Goal: Task Accomplishment & Management: Manage account settings

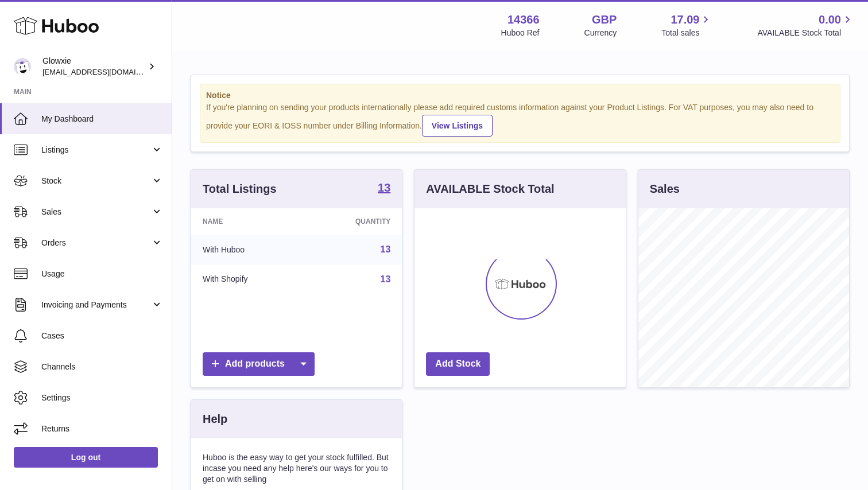
scroll to position [179, 211]
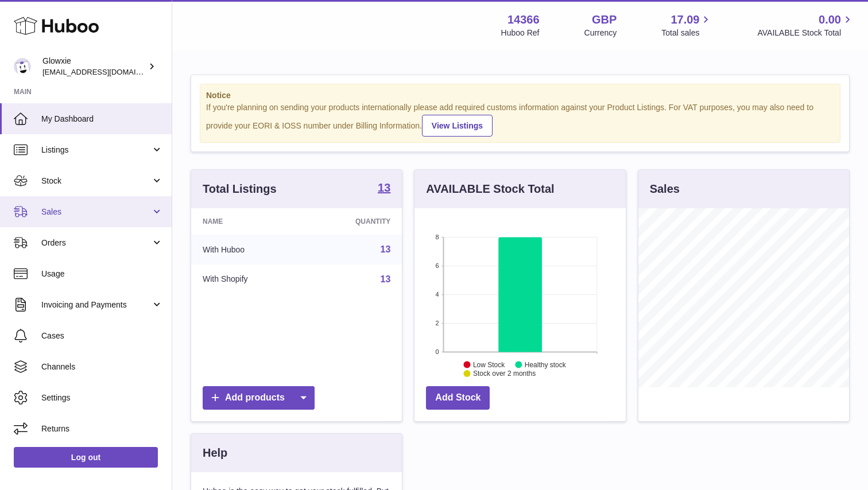
click at [117, 205] on link "Sales" at bounding box center [86, 211] width 172 height 31
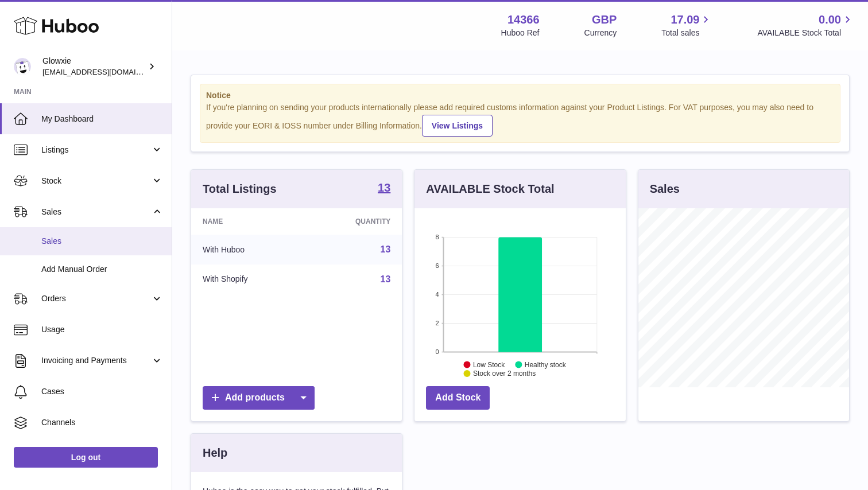
click at [98, 247] on link "Sales" at bounding box center [86, 241] width 172 height 28
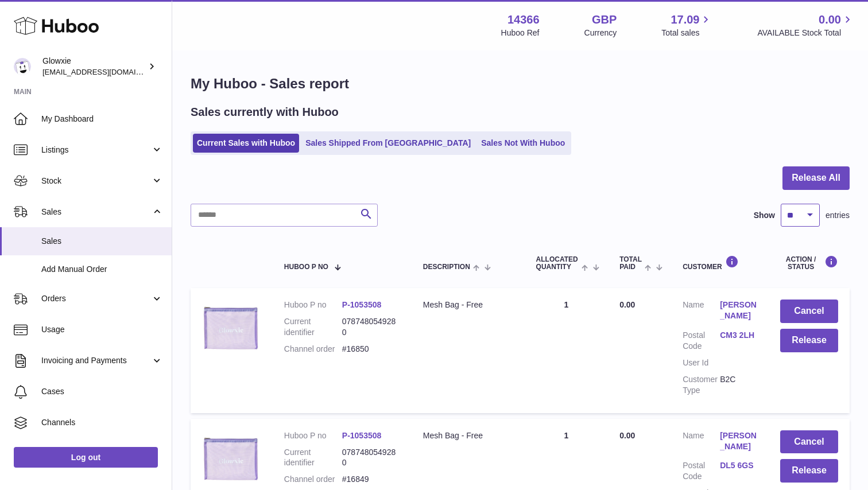
select select "***"
click at [825, 301] on button "Cancel" at bounding box center [809, 312] width 58 height 24
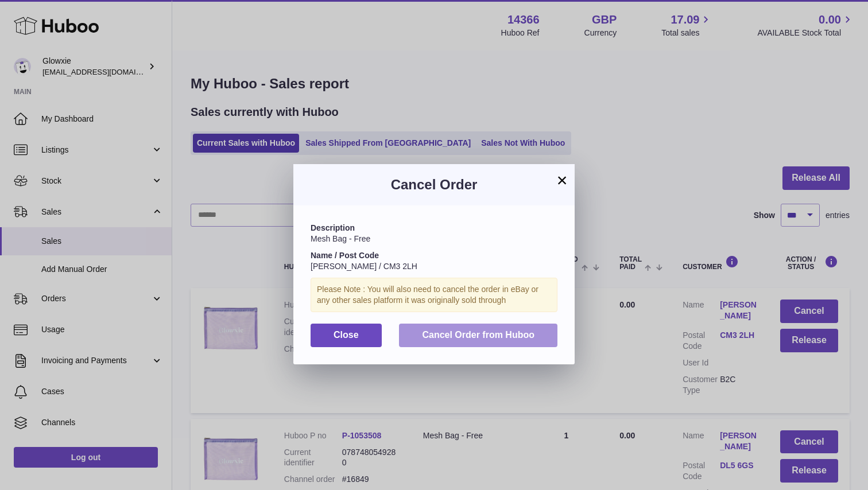
click at [541, 338] on button "Cancel Order from Huboo" at bounding box center [478, 336] width 158 height 24
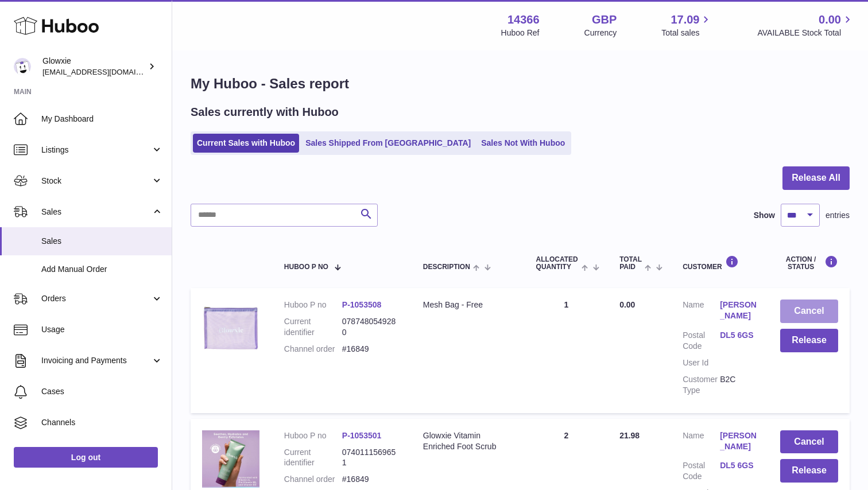
click at [814, 311] on button "Cancel" at bounding box center [809, 312] width 58 height 24
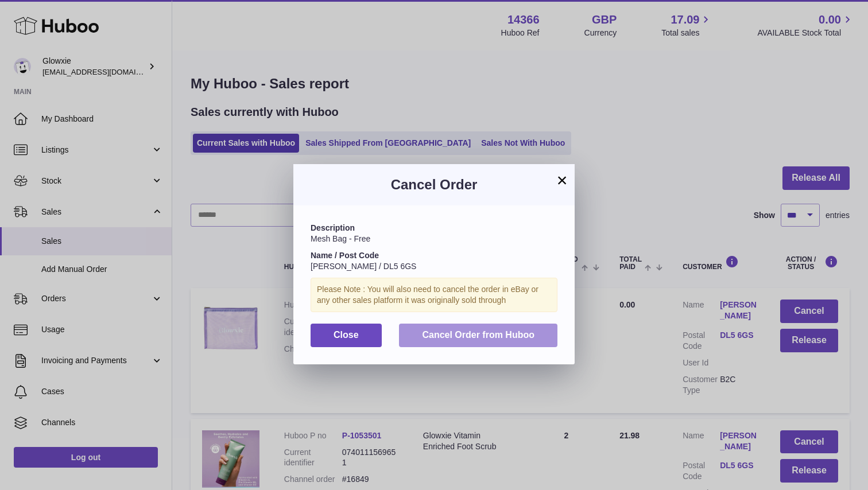
click at [530, 331] on span "Cancel Order from Huboo" at bounding box center [478, 335] width 113 height 10
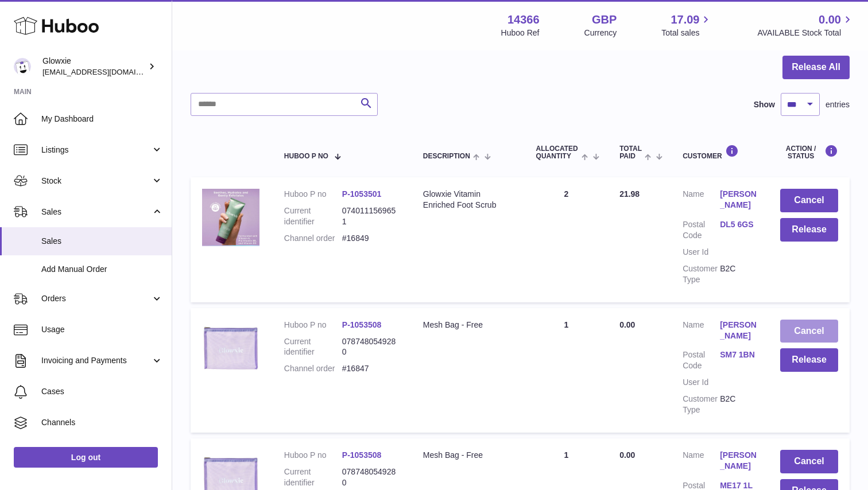
scroll to position [112, 0]
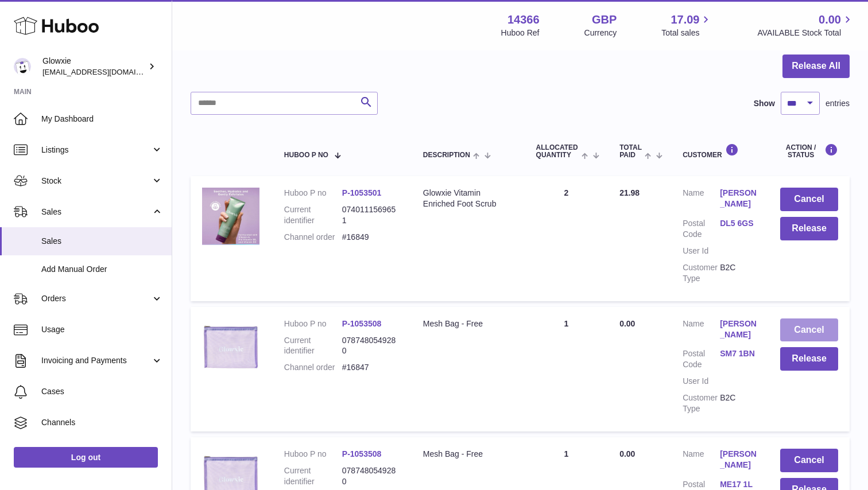
click at [799, 322] on button "Cancel" at bounding box center [809, 331] width 58 height 24
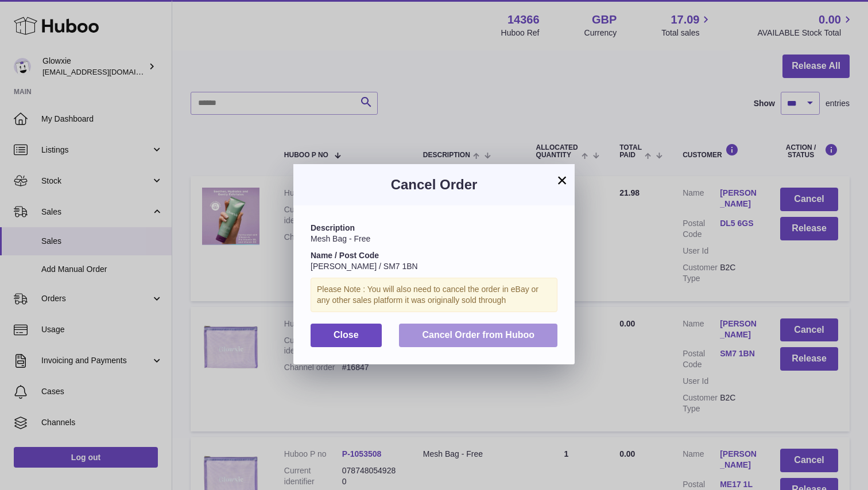
click at [504, 332] on span "Cancel Order from Huboo" at bounding box center [478, 335] width 113 height 10
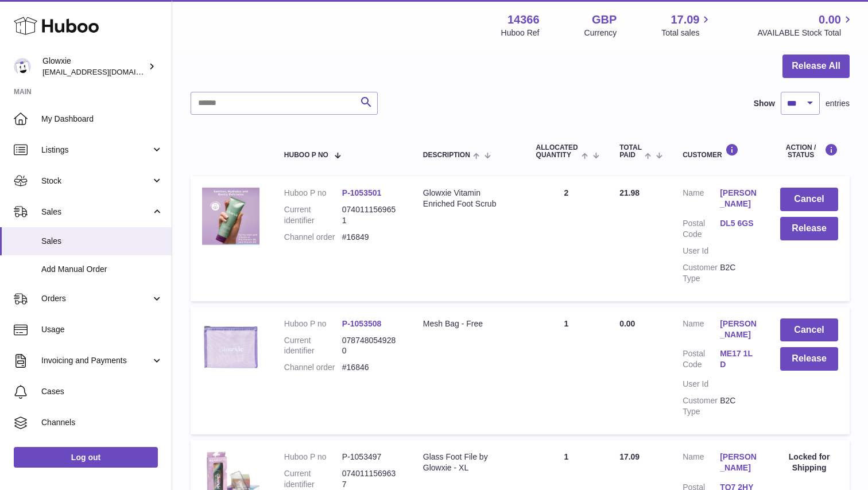
scroll to position [119, 0]
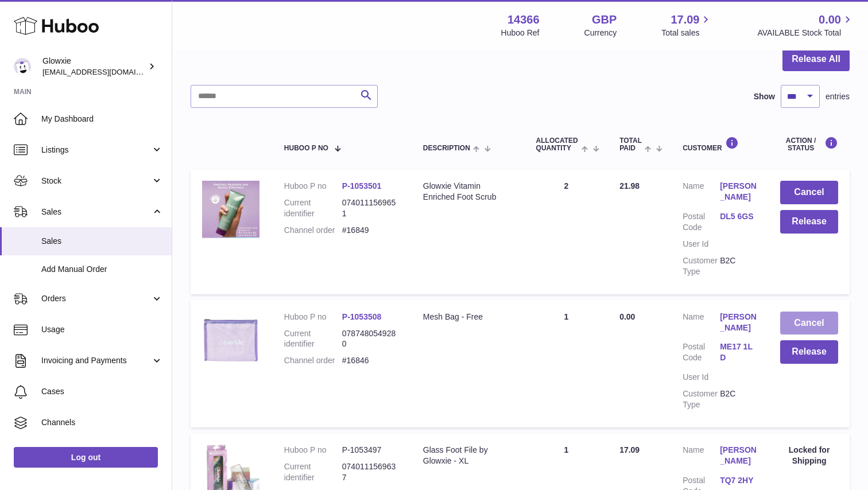
click at [823, 322] on button "Cancel" at bounding box center [809, 324] width 58 height 24
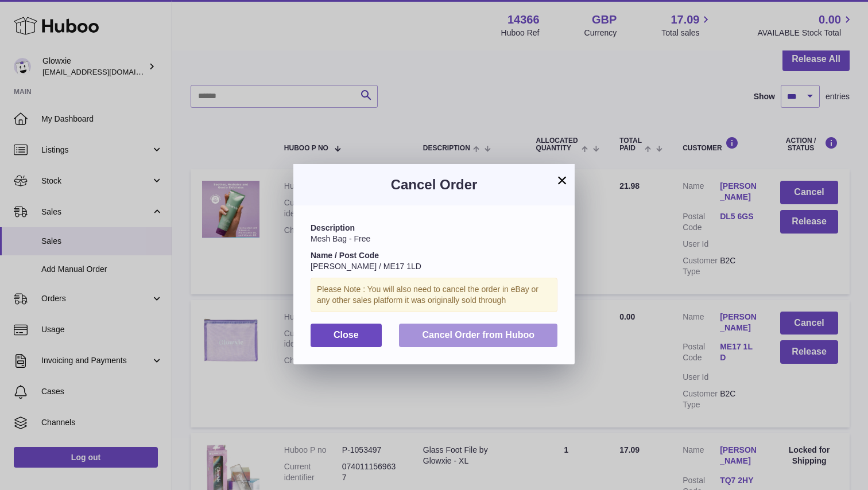
click at [494, 336] on span "Cancel Order from Huboo" at bounding box center [478, 335] width 113 height 10
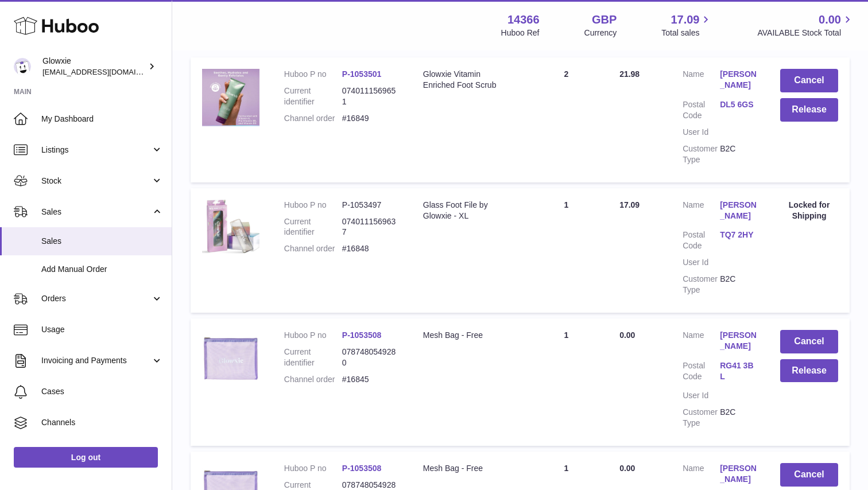
scroll to position [236, 0]
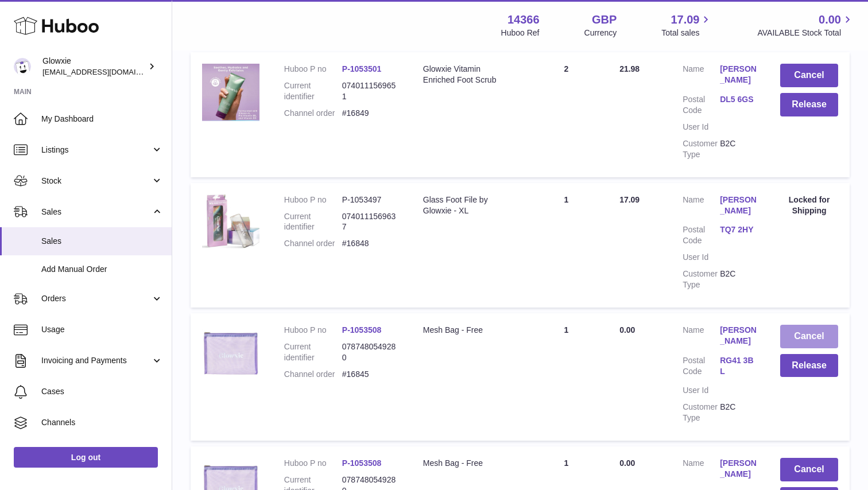
click at [804, 325] on button "Cancel" at bounding box center [809, 337] width 58 height 24
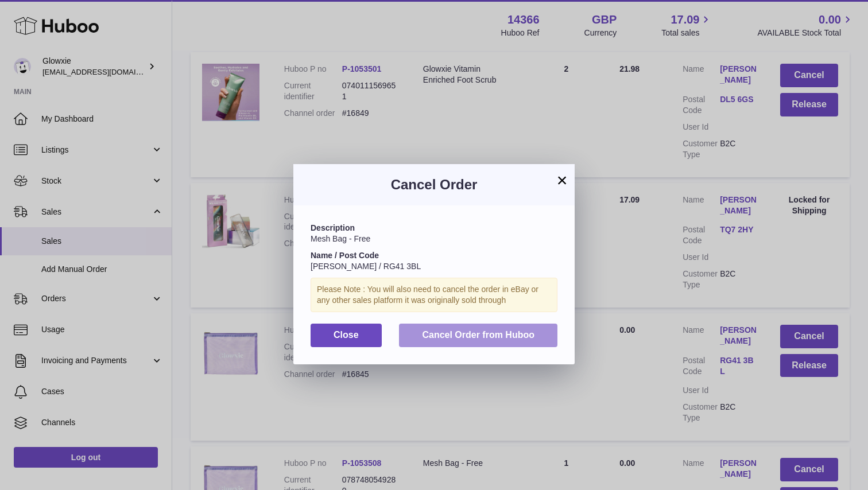
click at [500, 334] on span "Cancel Order from Huboo" at bounding box center [478, 335] width 113 height 10
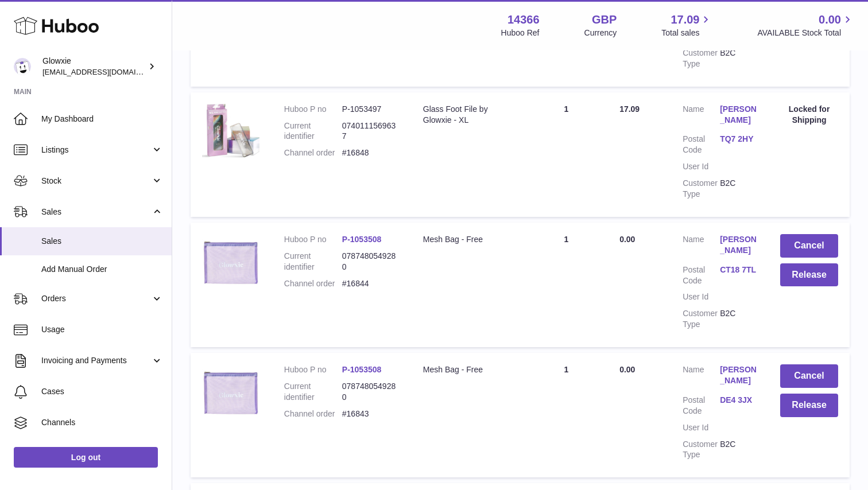
scroll to position [334, 0]
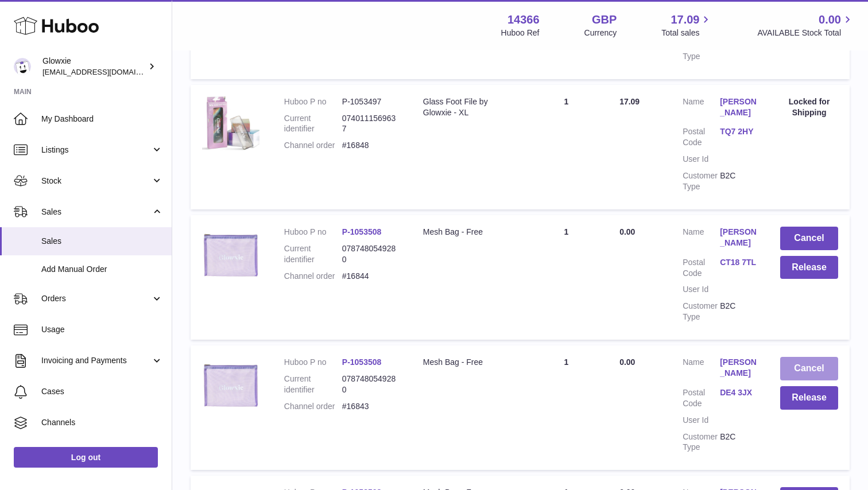
click at [792, 357] on button "Cancel" at bounding box center [809, 369] width 58 height 24
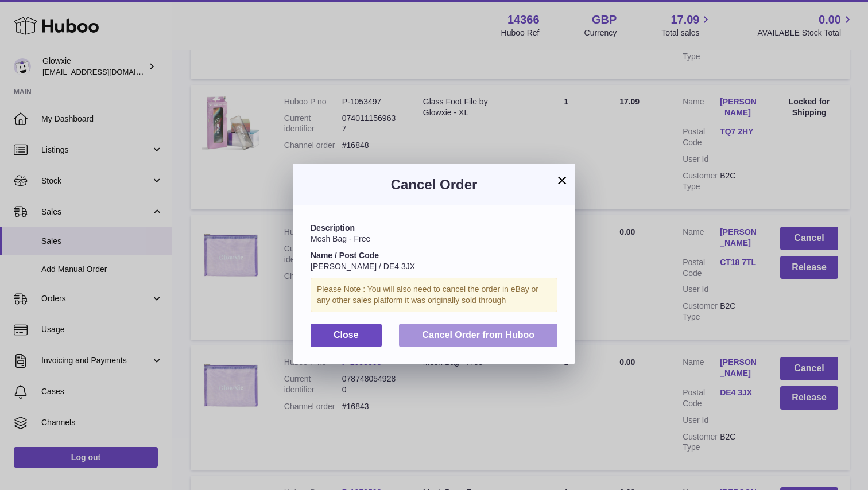
click at [468, 324] on button "Cancel Order from Huboo" at bounding box center [478, 336] width 158 height 24
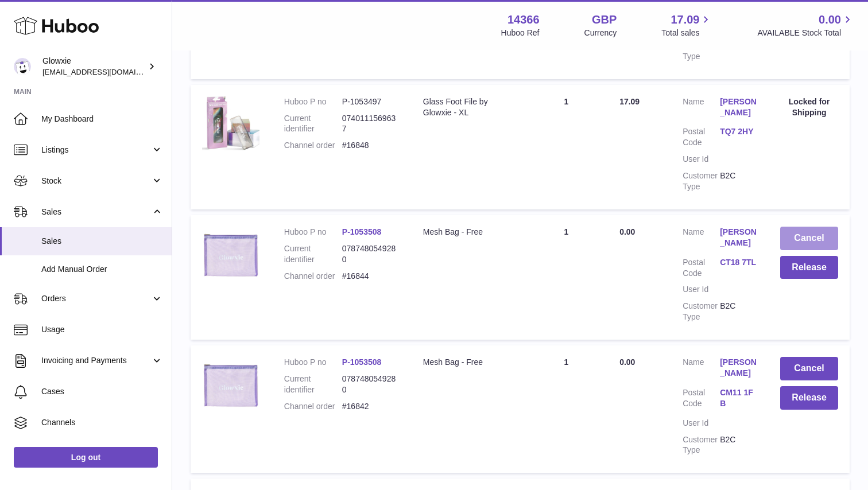
click at [816, 227] on button "Cancel" at bounding box center [809, 239] width 58 height 24
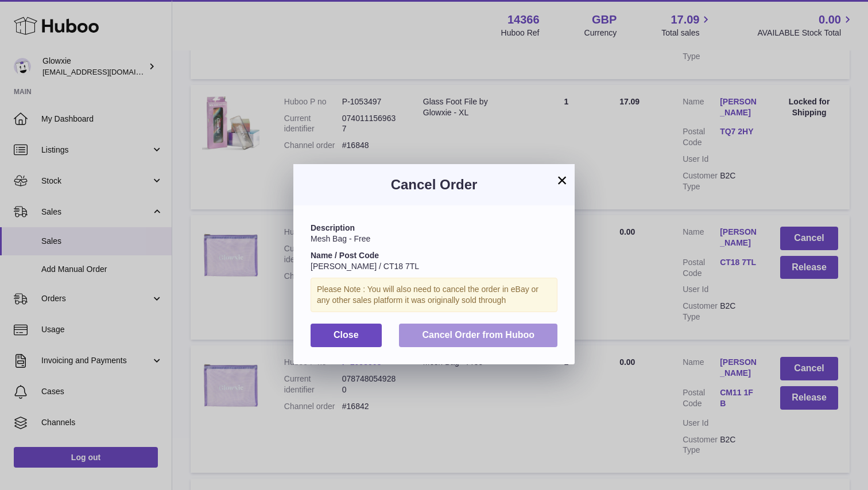
click at [497, 324] on button "Cancel Order from Huboo" at bounding box center [478, 336] width 158 height 24
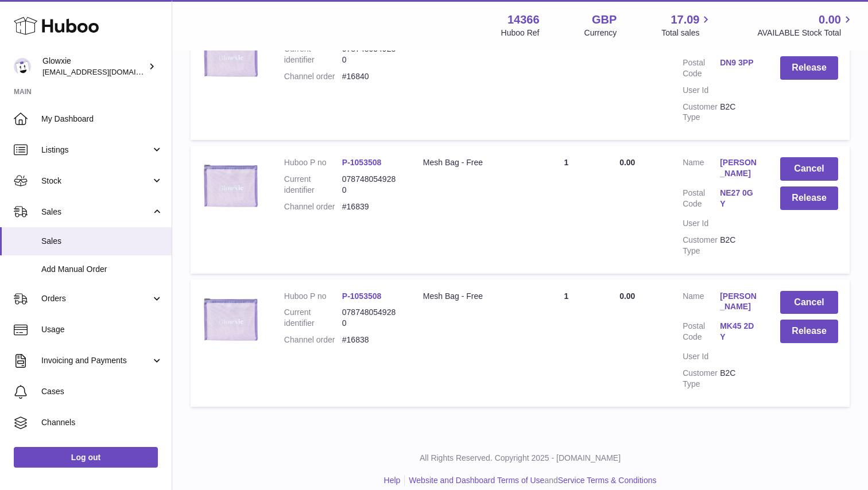
scroll to position [666, 0]
click at [805, 281] on td "Cancel Release" at bounding box center [809, 343] width 81 height 127
click at [802, 292] on button "Cancel" at bounding box center [809, 304] width 58 height 24
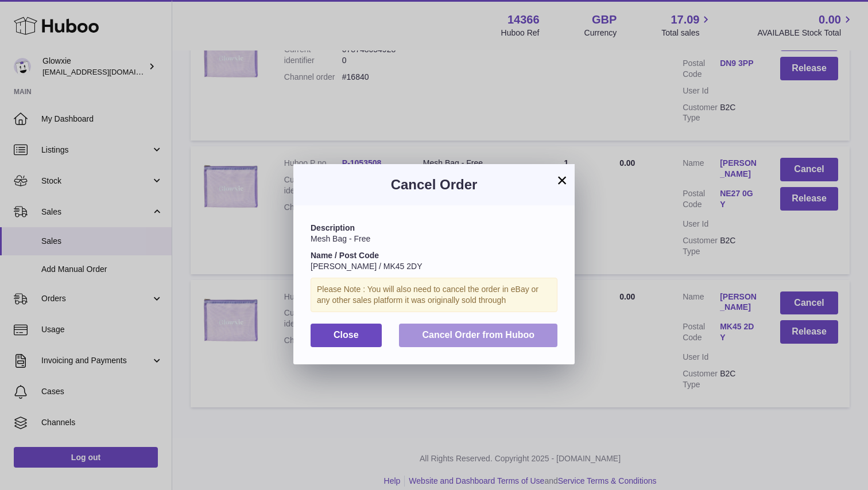
click at [544, 331] on button "Cancel Order from Huboo" at bounding box center [478, 336] width 158 height 24
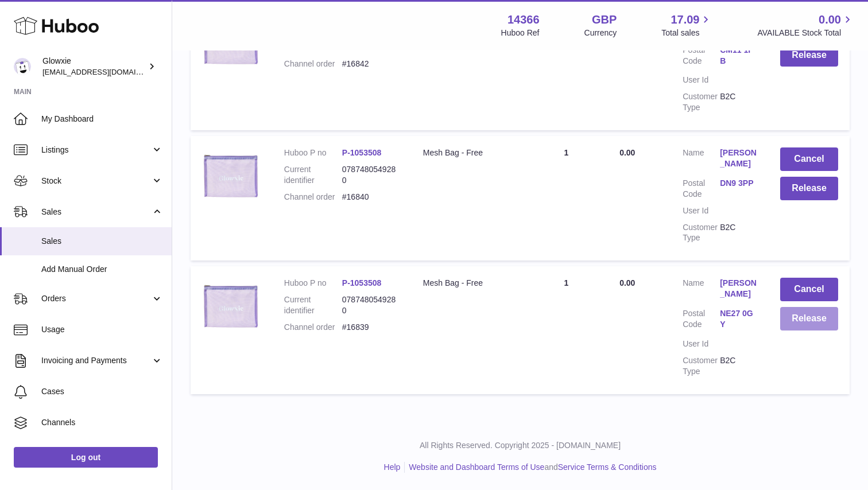
scroll to position [537, 0]
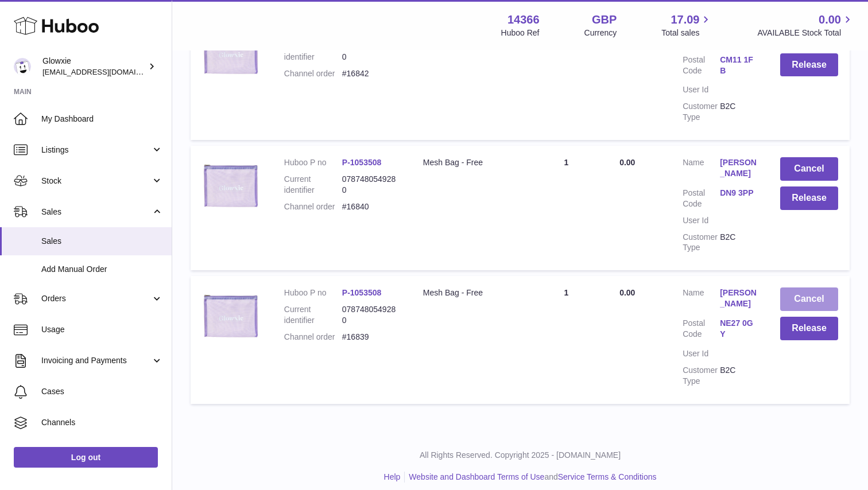
click at [804, 288] on button "Cancel" at bounding box center [809, 300] width 58 height 24
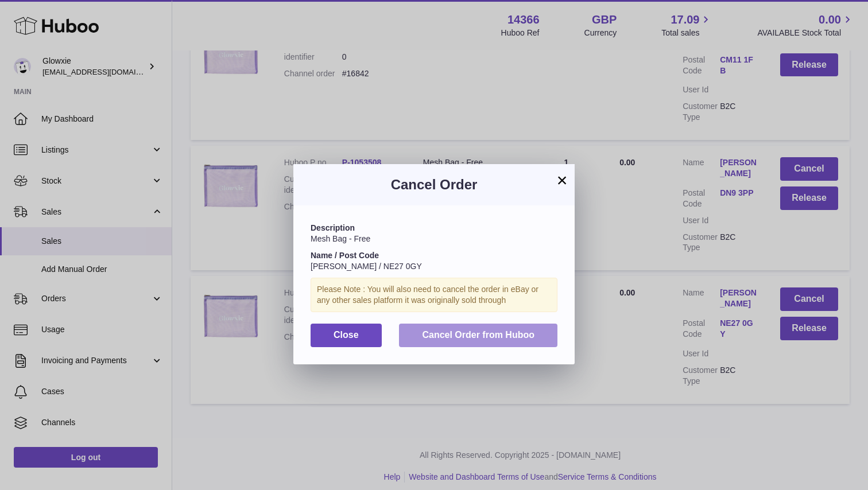
click at [516, 334] on span "Cancel Order from Huboo" at bounding box center [478, 335] width 113 height 10
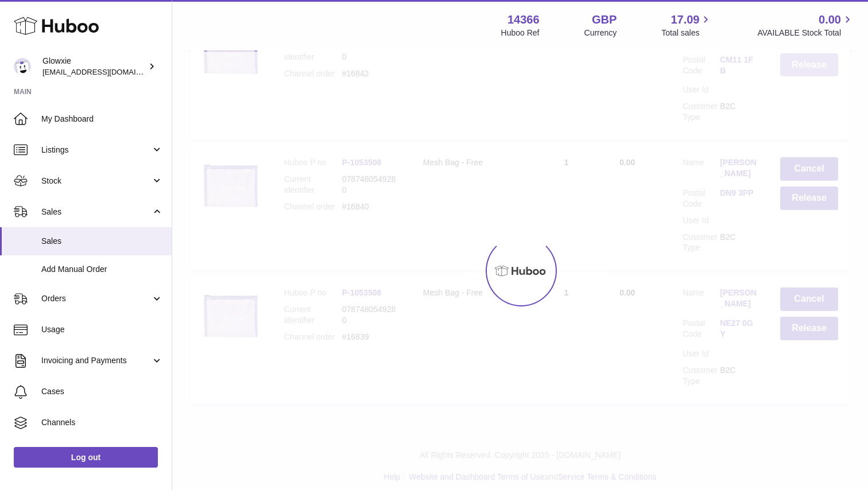
scroll to position [397, 0]
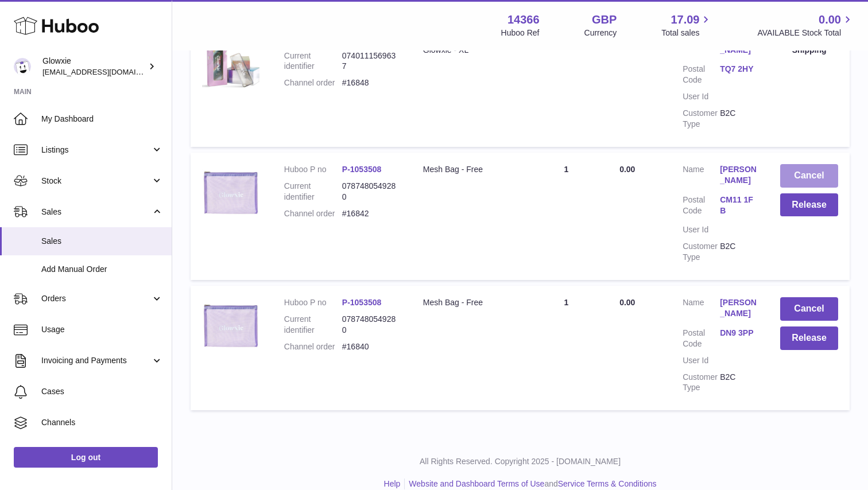
click at [815, 164] on button "Cancel" at bounding box center [809, 176] width 58 height 24
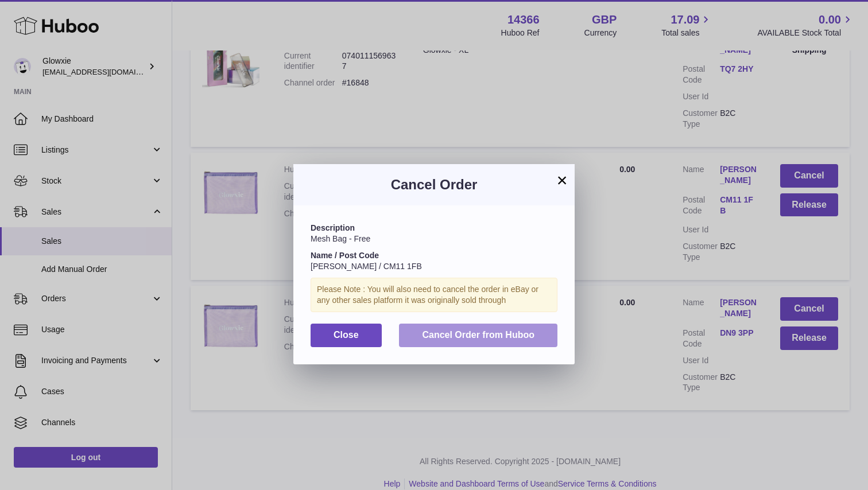
click at [536, 331] on button "Cancel Order from Huboo" at bounding box center [478, 336] width 158 height 24
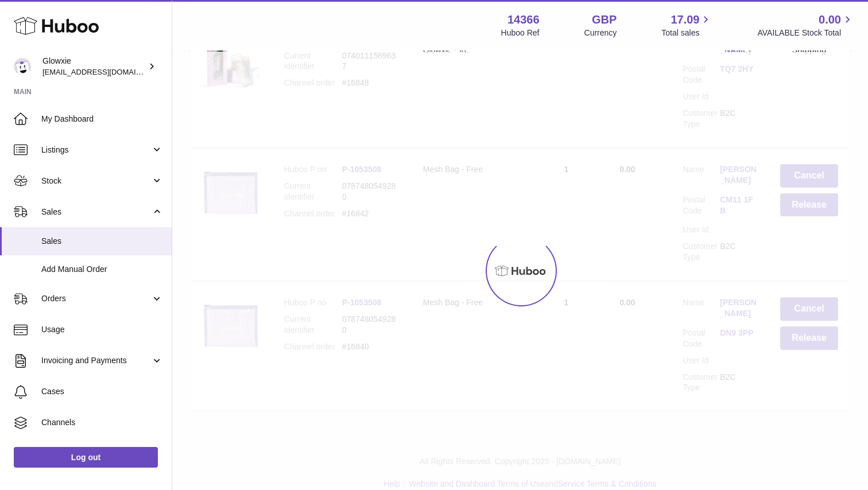
scroll to position [267, 0]
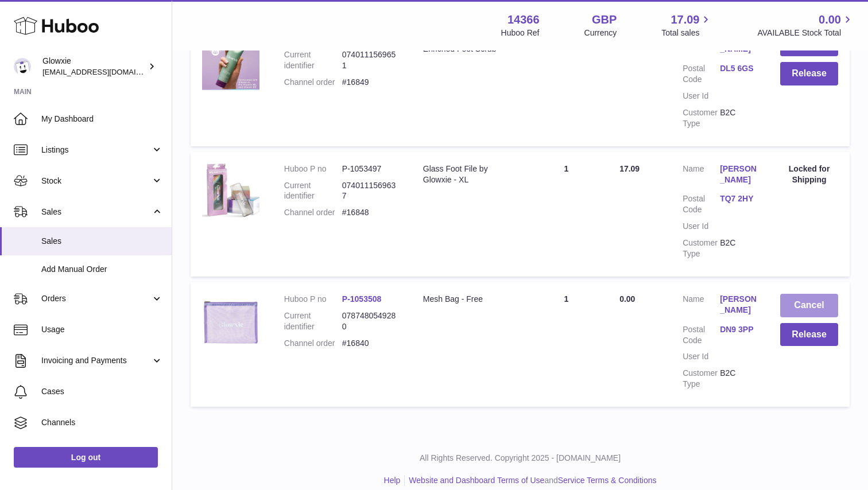
click at [792, 294] on button "Cancel" at bounding box center [809, 306] width 58 height 24
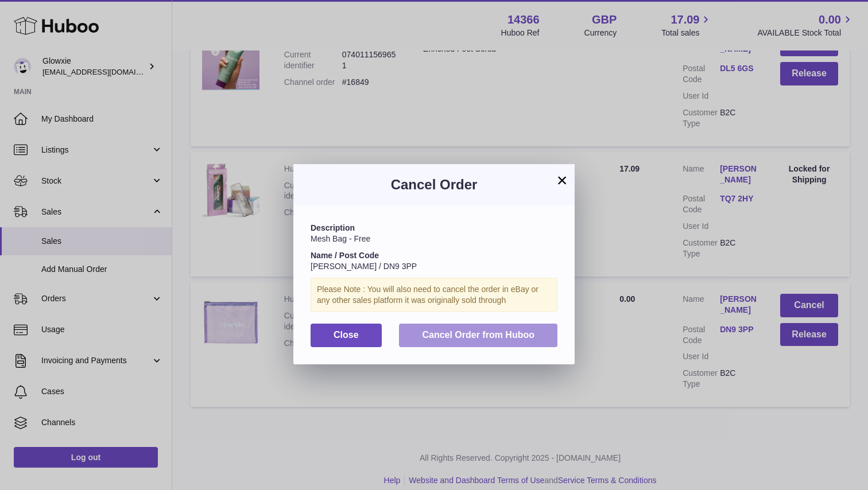
click at [450, 332] on span "Cancel Order from Huboo" at bounding box center [478, 335] width 113 height 10
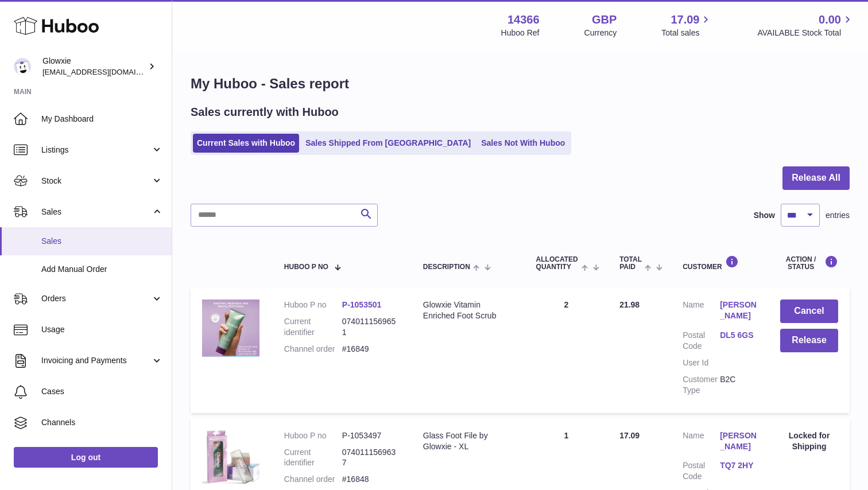
scroll to position [0, 0]
click at [100, 324] on span "Usage" at bounding box center [102, 329] width 122 height 11
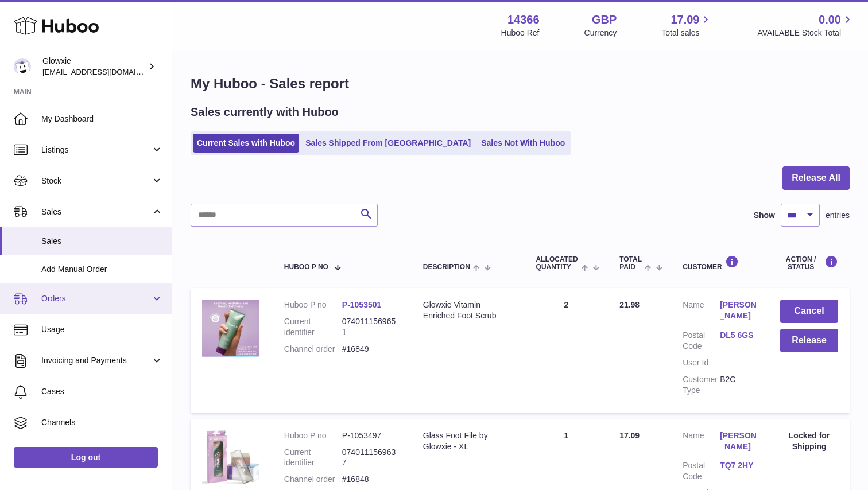
click at [94, 301] on span "Orders" at bounding box center [96, 298] width 110 height 11
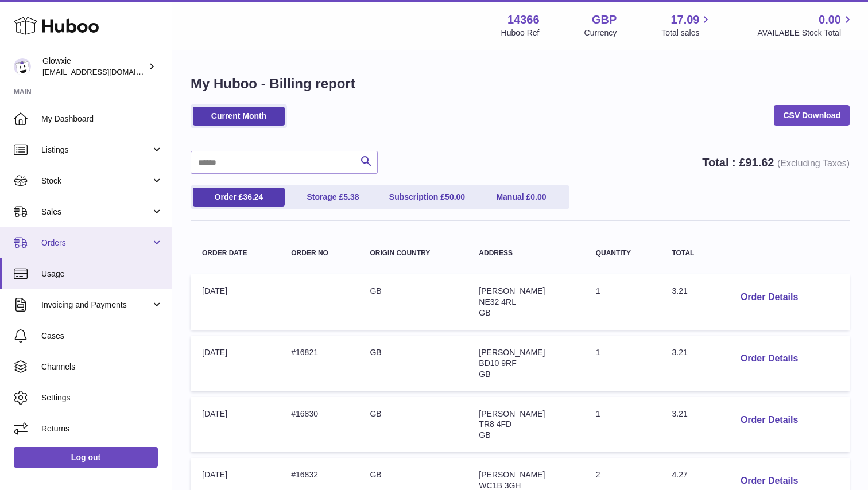
click at [86, 247] on link "Orders" at bounding box center [86, 242] width 172 height 31
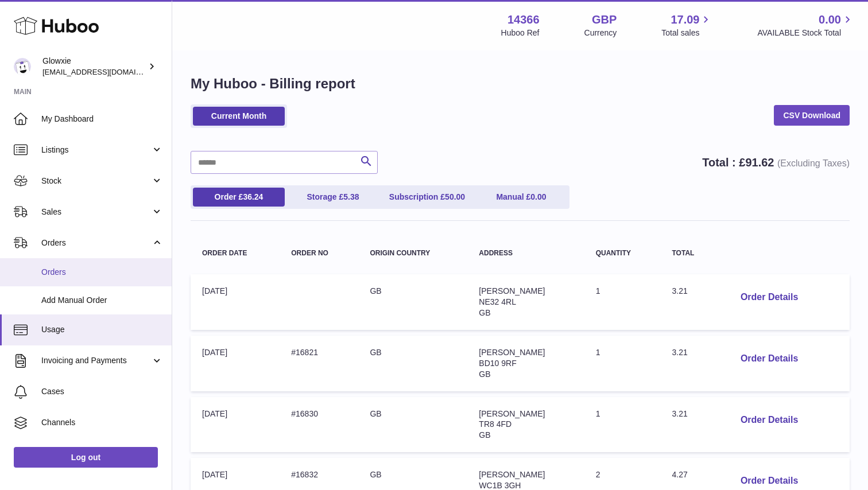
click at [100, 276] on span "Orders" at bounding box center [102, 272] width 122 height 11
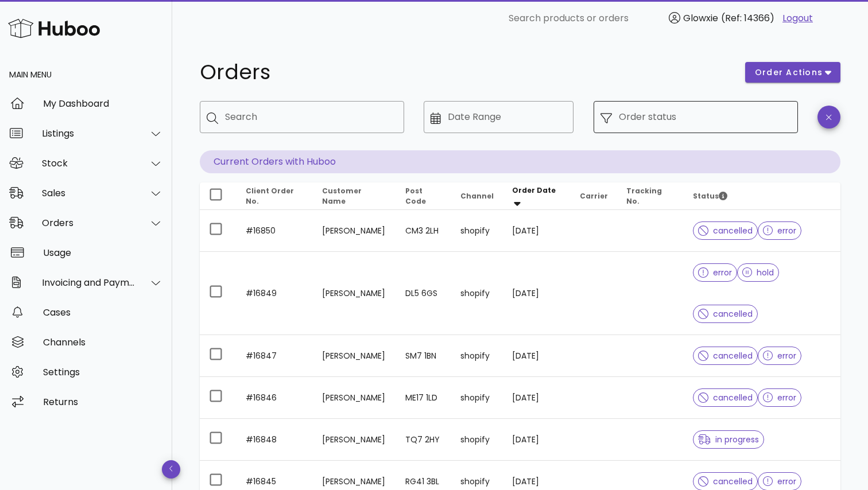
click at [680, 113] on input "Order status" at bounding box center [705, 117] width 172 height 18
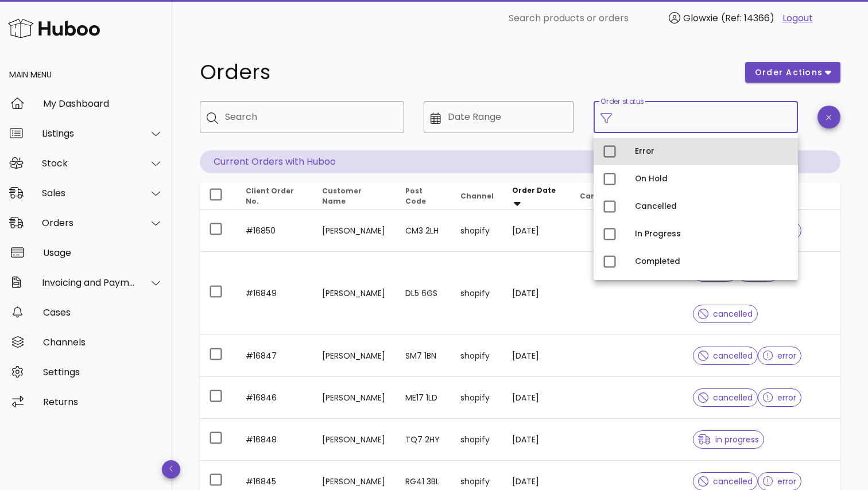
click at [645, 152] on div "Error" at bounding box center [712, 151] width 154 height 9
type input "**********"
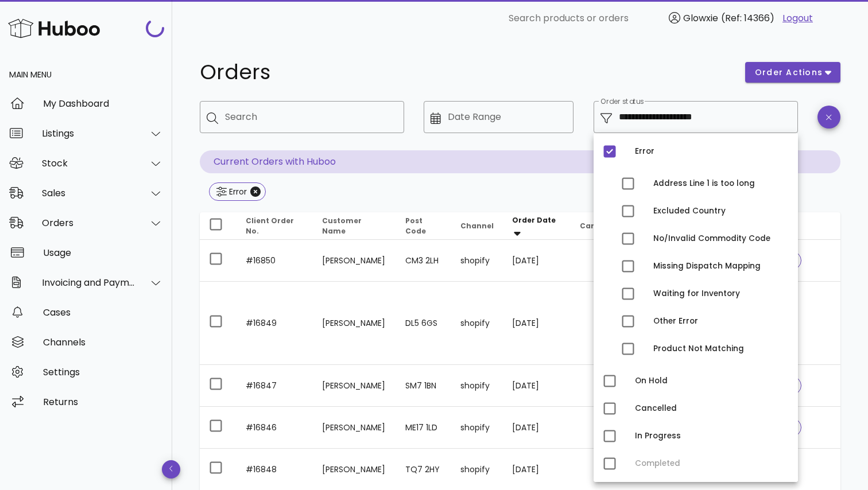
click at [637, 59] on div "Orders" at bounding box center [465, 72] width 545 height 34
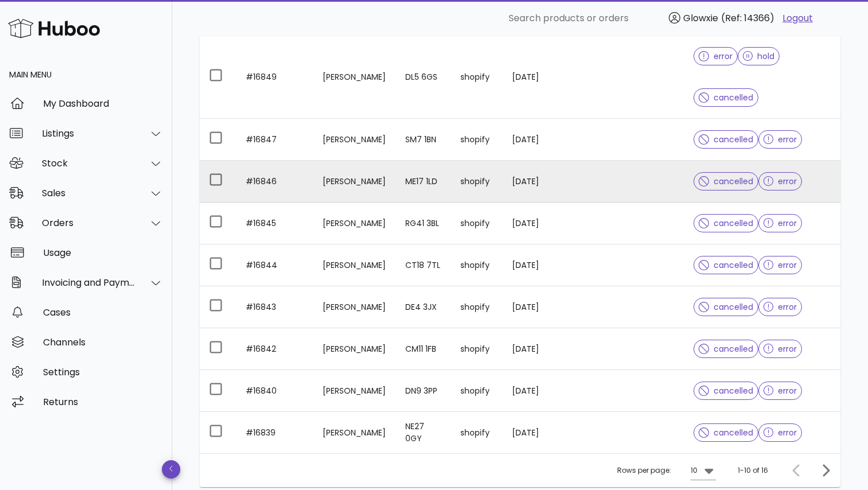
scroll to position [247, 0]
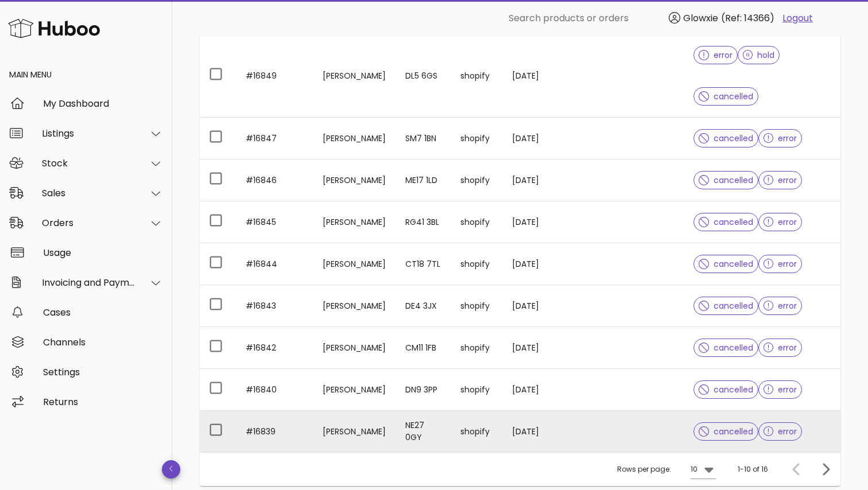
click at [493, 437] on td "shopify" at bounding box center [477, 431] width 52 height 41
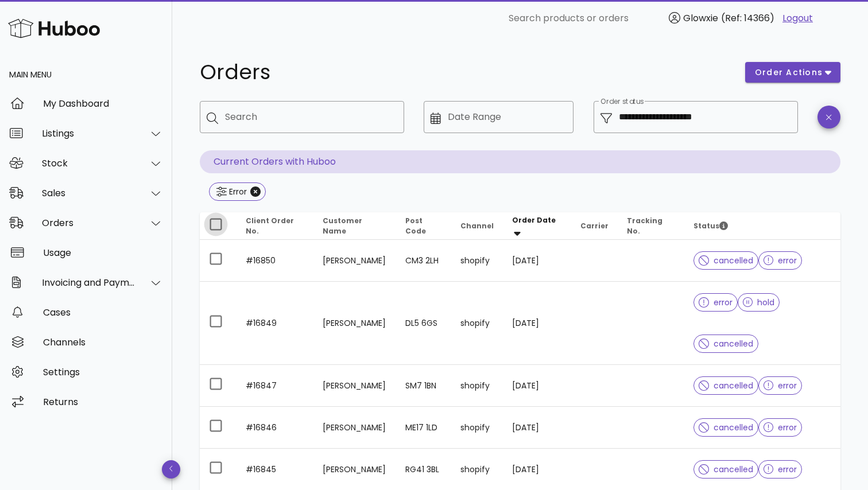
click at [220, 219] on div at bounding box center [216, 225] width 20 height 20
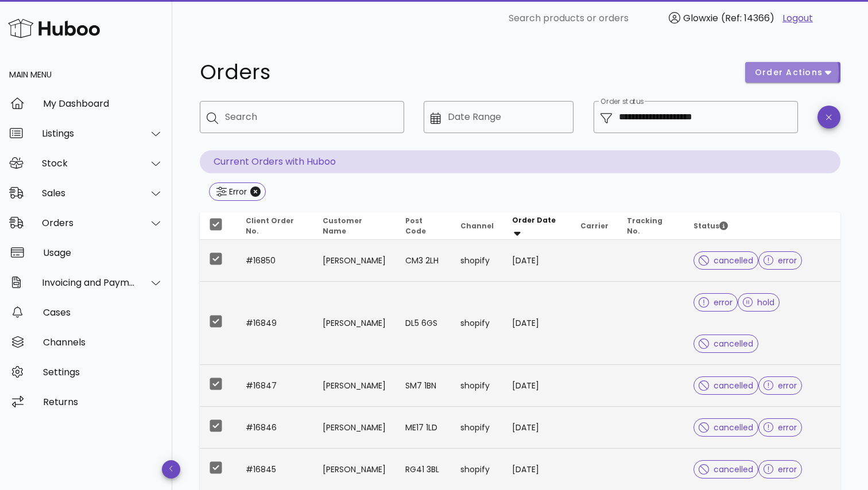
click at [796, 76] on span "order actions" at bounding box center [788, 73] width 69 height 12
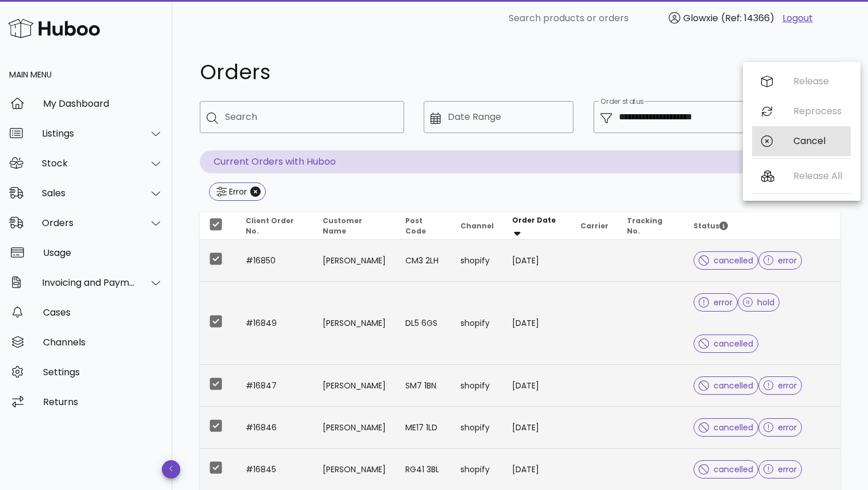
click at [787, 138] on div "Cancel" at bounding box center [801, 141] width 99 height 30
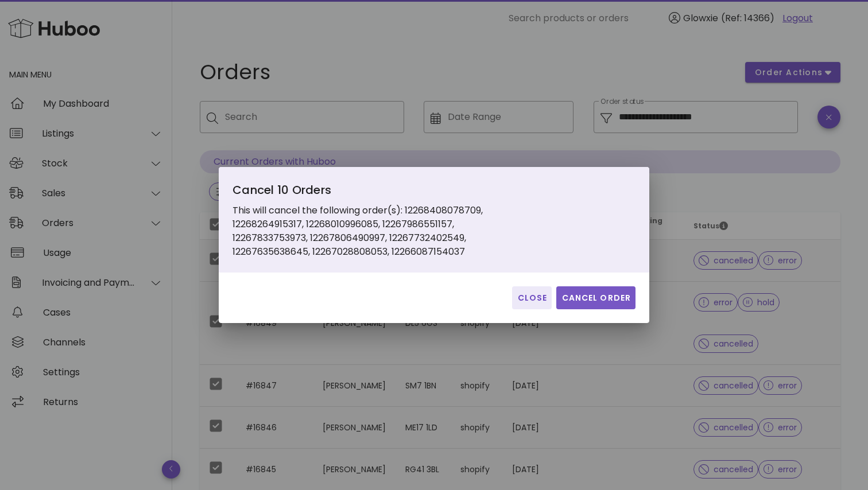
click at [621, 300] on span "Cancel Order" at bounding box center [596, 298] width 70 height 12
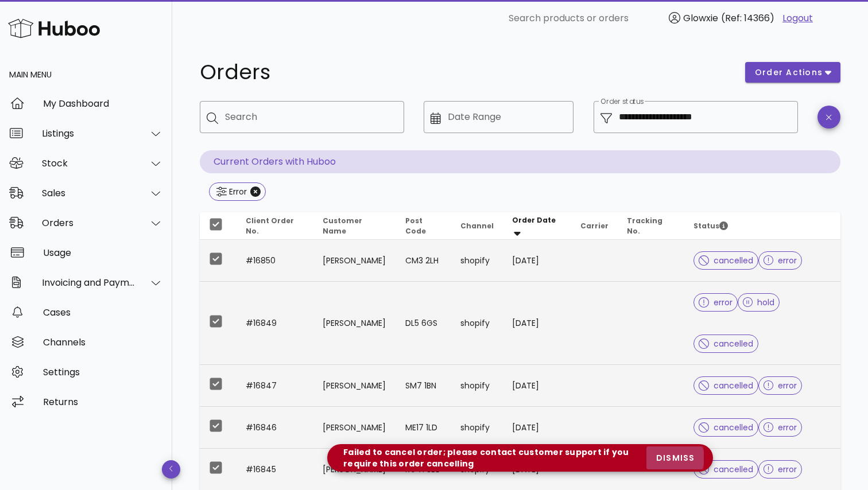
click at [666, 454] on span "dismiss" at bounding box center [675, 458] width 39 height 12
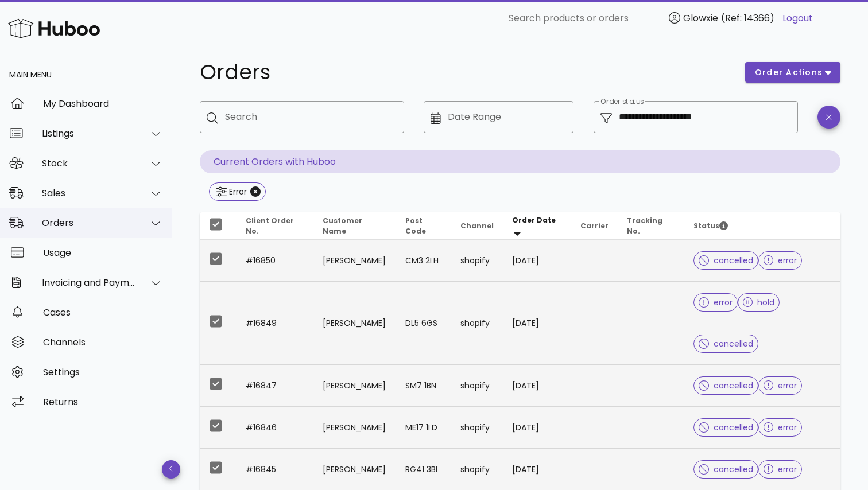
click at [84, 218] on div "Orders" at bounding box center [89, 223] width 94 height 11
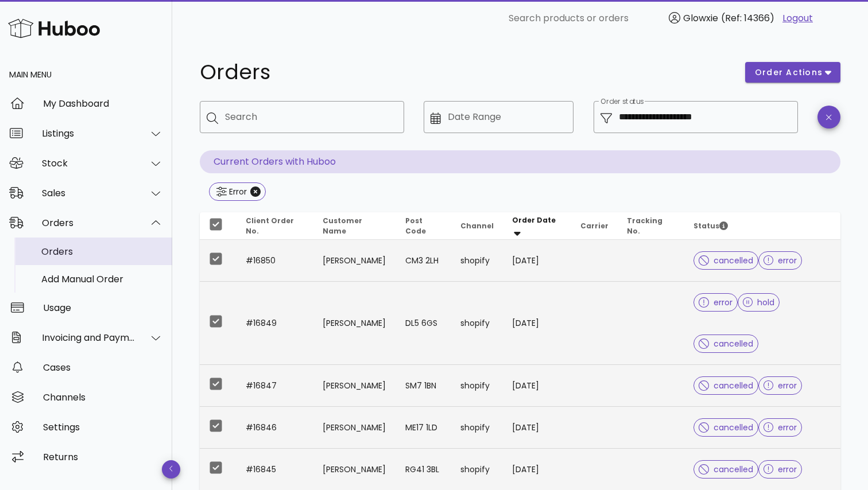
click at [64, 247] on div "Orders" at bounding box center [102, 251] width 122 height 11
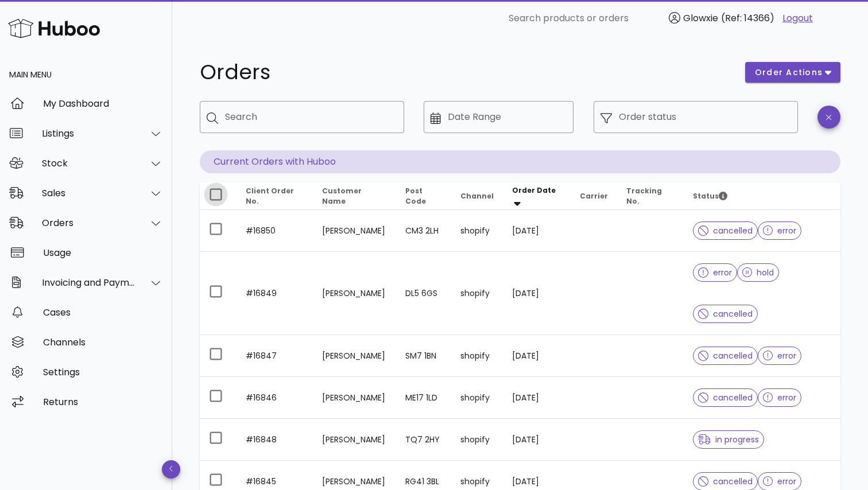
click at [210, 198] on div at bounding box center [216, 195] width 20 height 20
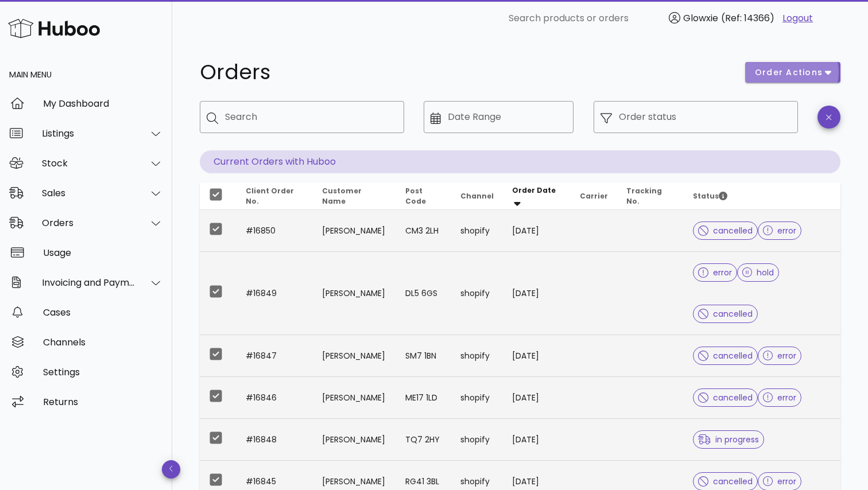
click at [785, 79] on button "order actions" at bounding box center [792, 72] width 95 height 21
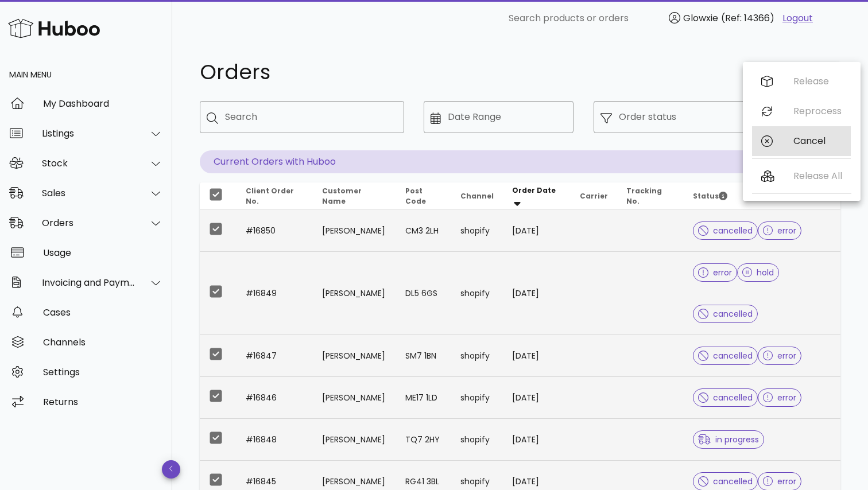
click at [776, 141] on div "Cancel" at bounding box center [801, 141] width 99 height 30
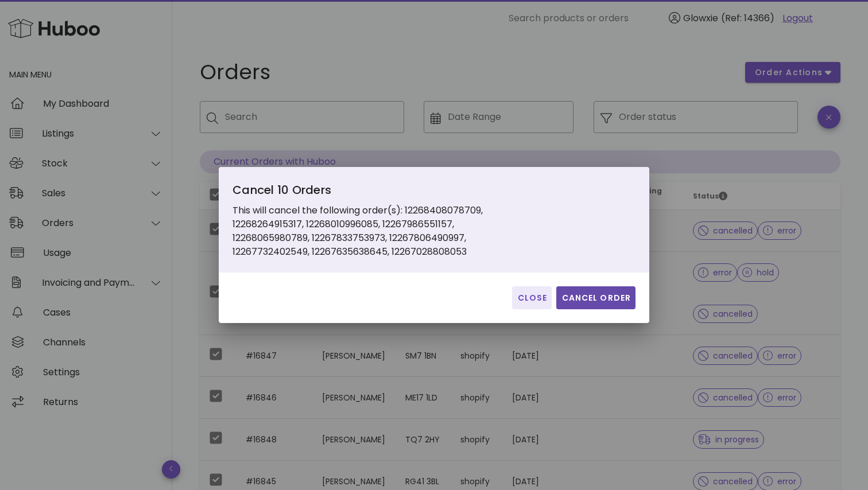
click at [590, 303] on span "Cancel Order" at bounding box center [596, 298] width 70 height 12
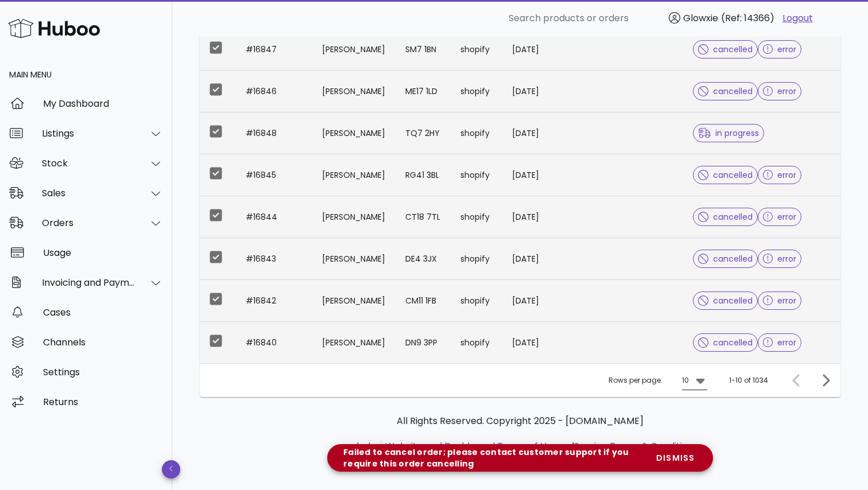
scroll to position [307, 0]
click at [698, 378] on icon at bounding box center [700, 381] width 14 height 14
click at [703, 442] on div "50" at bounding box center [698, 444] width 11 height 11
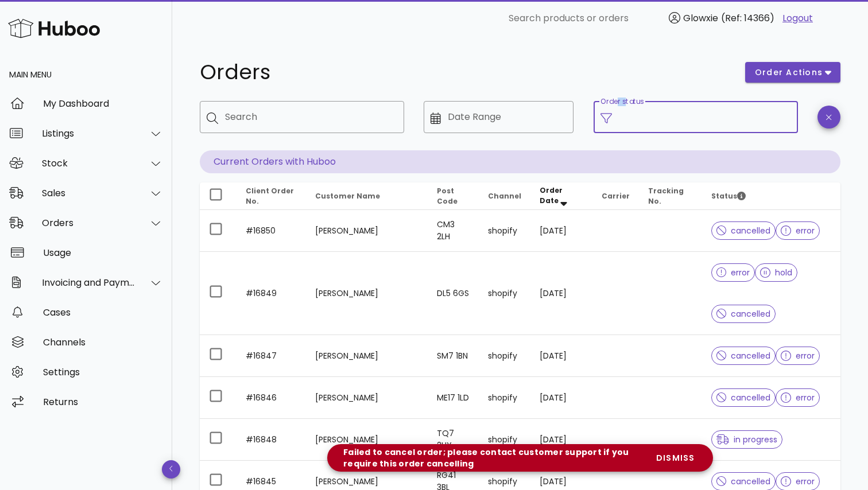
click at [641, 115] on input "Order status" at bounding box center [705, 117] width 172 height 18
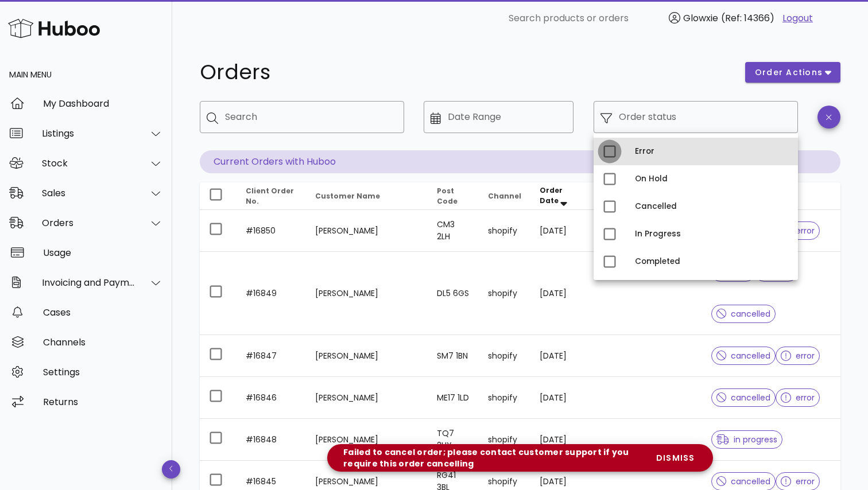
click at [609, 153] on div at bounding box center [610, 152] width 20 height 20
type input "**********"
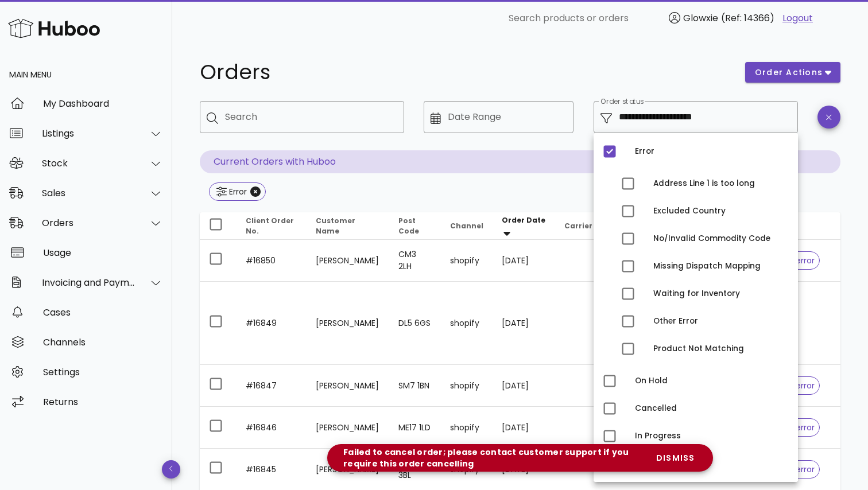
click at [610, 59] on div "Orders" at bounding box center [465, 72] width 545 height 34
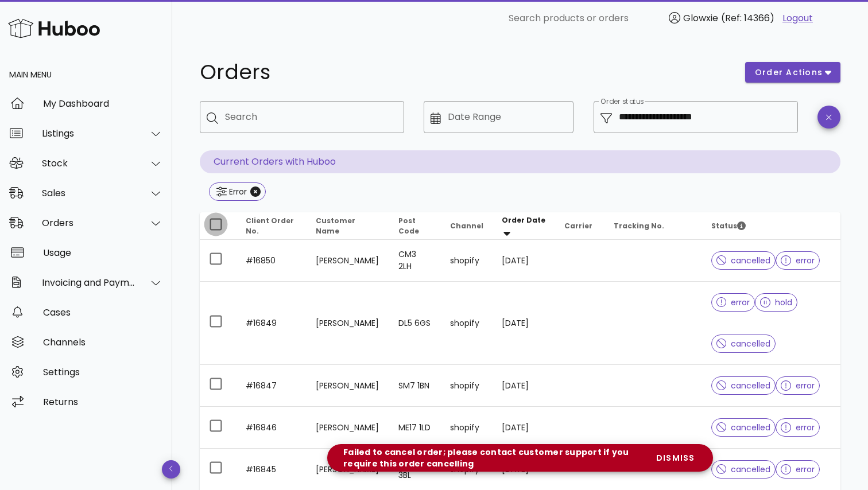
click at [210, 221] on div at bounding box center [216, 225] width 20 height 20
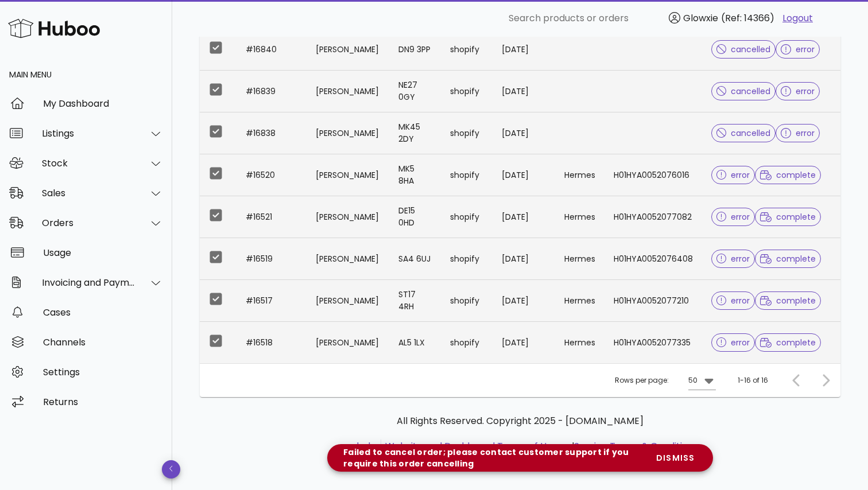
scroll to position [588, 0]
click at [216, 170] on div at bounding box center [216, 174] width 20 height 20
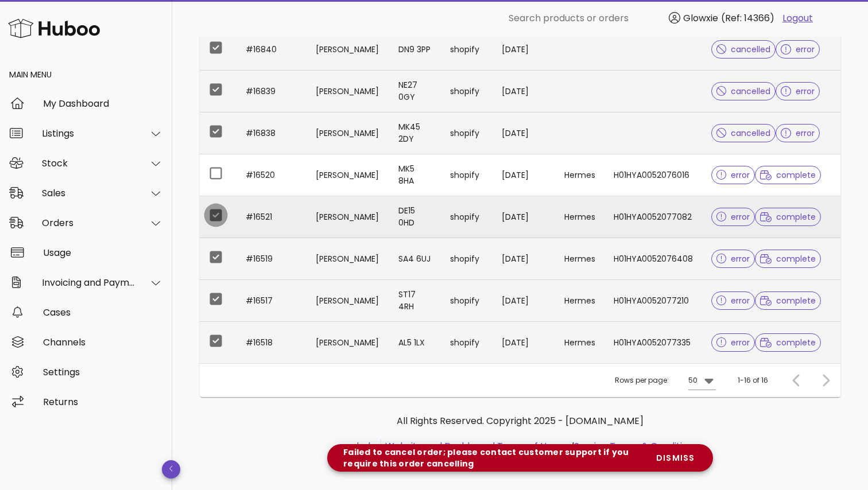
click at [216, 213] on div at bounding box center [216, 216] width 20 height 20
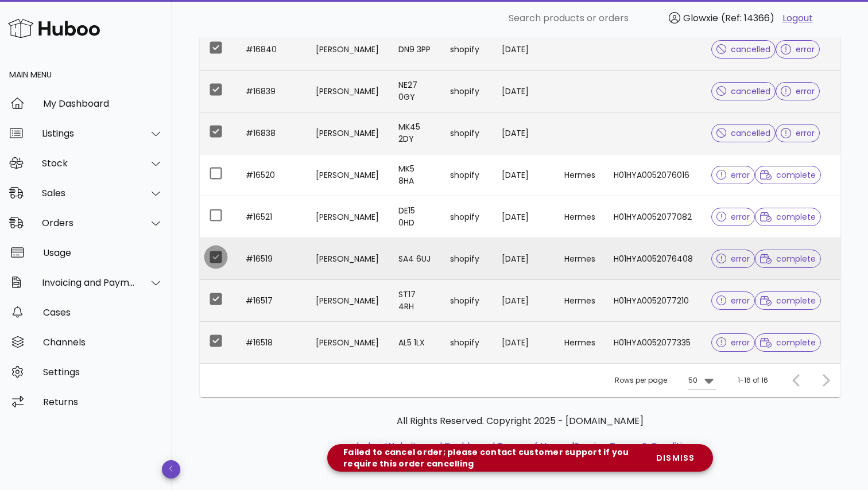
click at [216, 263] on div at bounding box center [216, 257] width 20 height 20
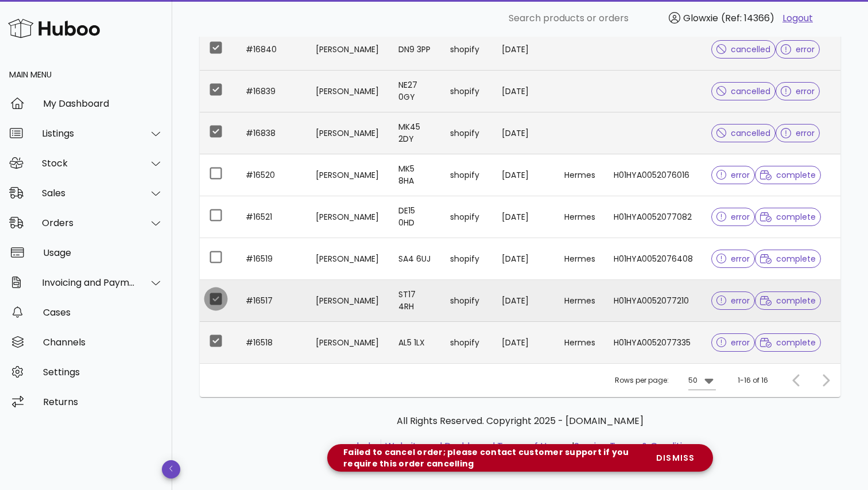
click at [215, 304] on div at bounding box center [216, 299] width 20 height 20
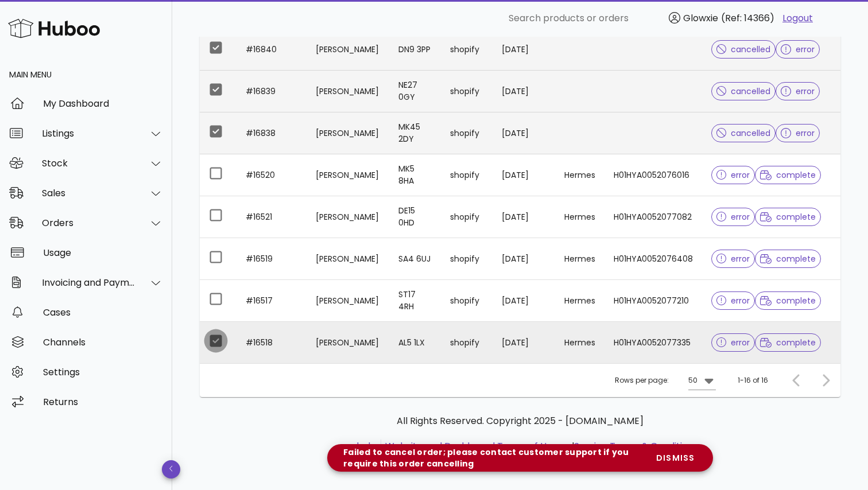
click at [215, 338] on div at bounding box center [216, 341] width 20 height 20
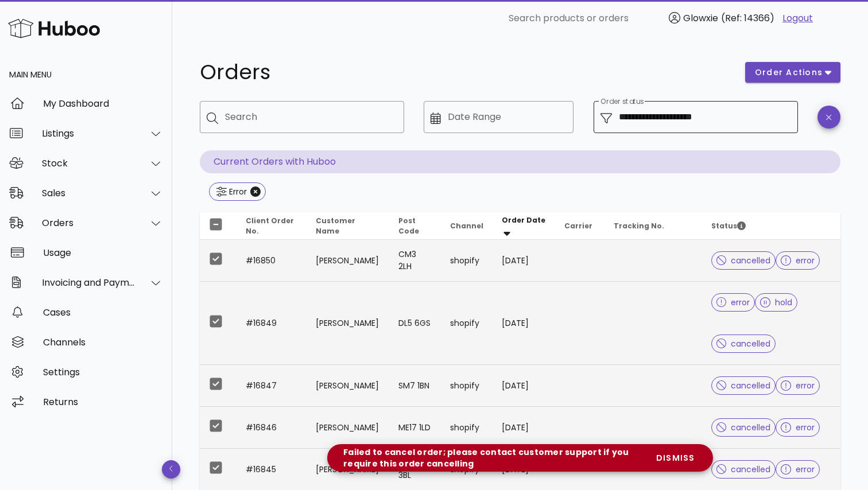
scroll to position [0, 0]
click at [785, 82] on button "order actions" at bounding box center [792, 72] width 95 height 21
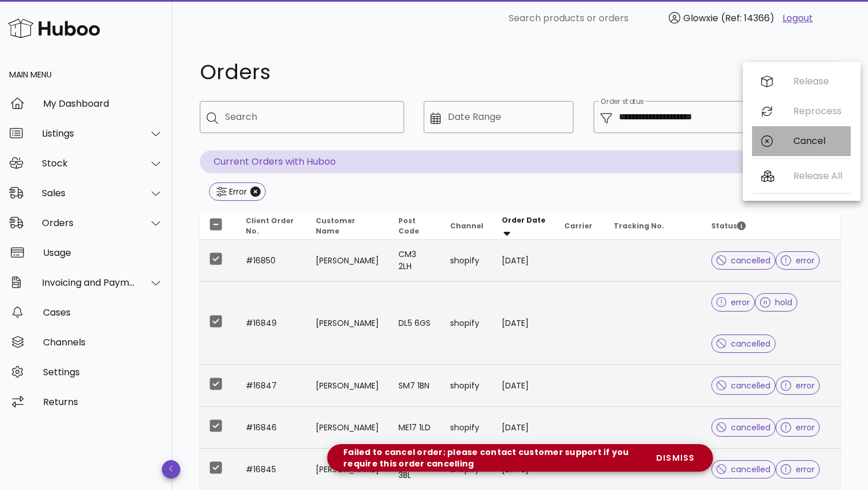
click at [786, 134] on div "Cancel" at bounding box center [801, 141] width 99 height 30
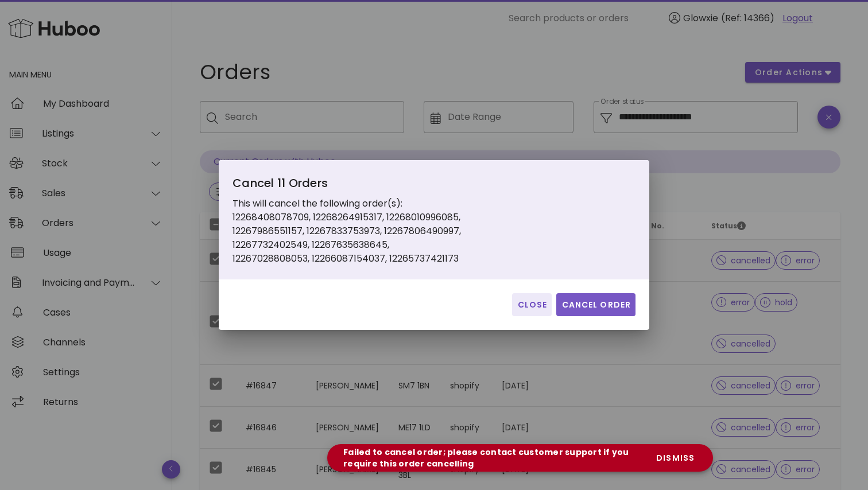
click at [613, 299] on span "Cancel Order" at bounding box center [596, 305] width 70 height 12
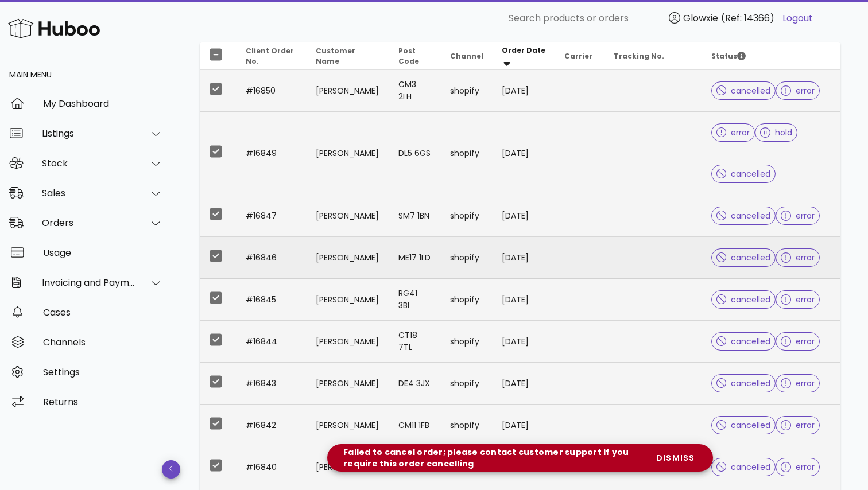
scroll to position [163, 0]
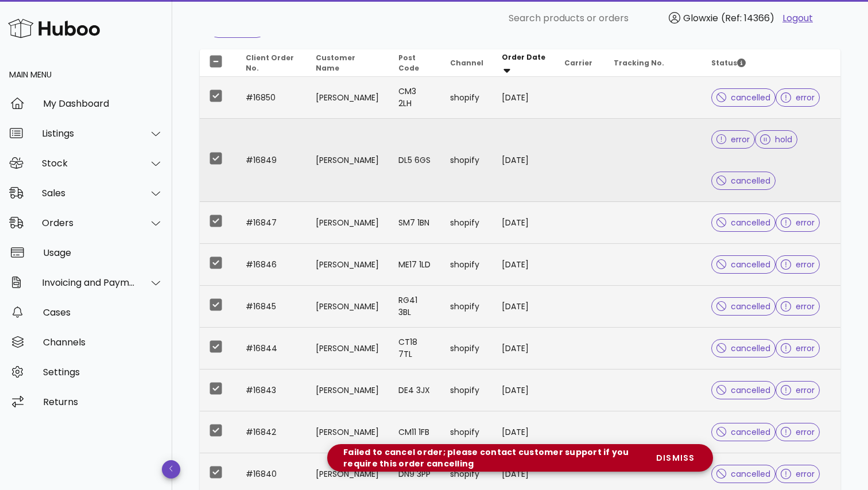
click at [461, 191] on td "shopify" at bounding box center [467, 160] width 52 height 83
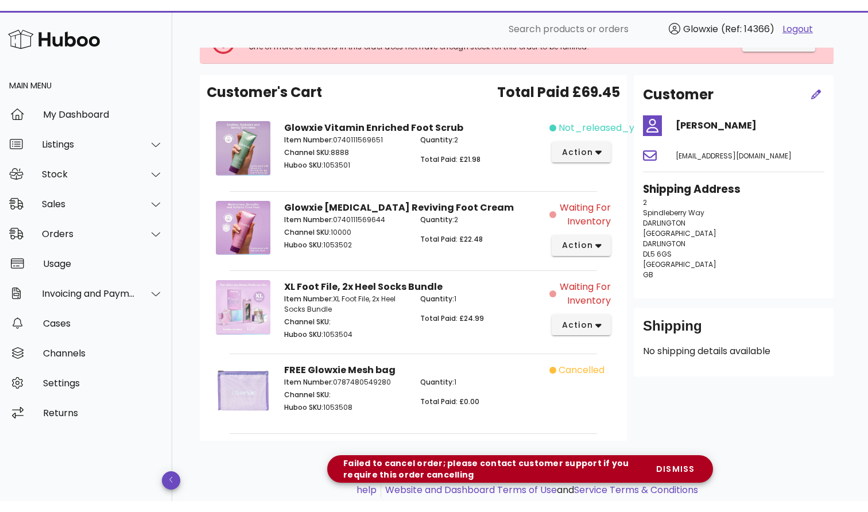
scroll to position [89, 0]
